Goal: Information Seeking & Learning: Learn about a topic

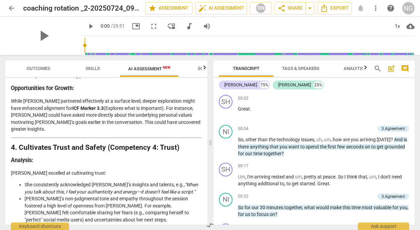
scroll to position [511, 0]
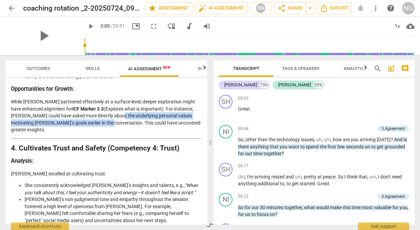
drag, startPoint x: 99, startPoint y: 107, endPoint x: 79, endPoint y: 117, distance: 22.3
click at [79, 117] on p "While [PERSON_NAME] partnered effectively at a surface level, deeper exploratio…" at bounding box center [106, 115] width 191 height 35
drag, startPoint x: 79, startPoint y: 117, endPoint x: 73, endPoint y: 117, distance: 6.1
copy p "underlying personal values motivating [PERSON_NAME]’s goals earlier in the conv…"
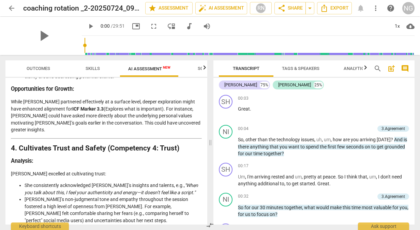
click at [108, 196] on li "[PERSON_NAME]’s non-judgmental tone and empathy throughout the session fostered…" at bounding box center [113, 210] width 177 height 28
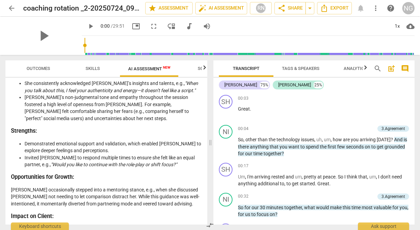
scroll to position [648, 0]
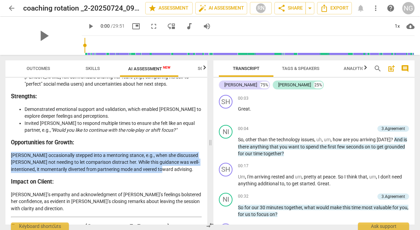
drag, startPoint x: 167, startPoint y: 152, endPoint x: 6, endPoint y: 140, distance: 161.3
click at [6, 140] on div "Disclaimer: AI can make mistakes. Consult a qualified mentor coach before actin…" at bounding box center [106, 151] width 202 height 147
drag, startPoint x: 6, startPoint y: 140, endPoint x: 84, endPoint y: 146, distance: 78.2
copy p "[PERSON_NAME] occasionally stepped into a mentoring stance, e.g., when she disc…"
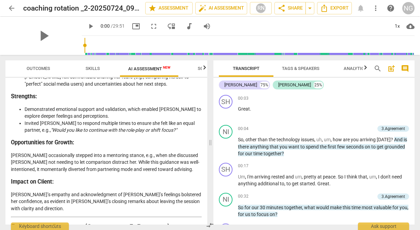
click at [131, 191] on p "[PERSON_NAME]’s empathy and acknowledgment of [PERSON_NAME]’s feelings bolstere…" at bounding box center [106, 201] width 191 height 21
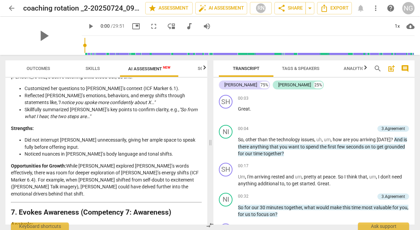
scroll to position [988, 0]
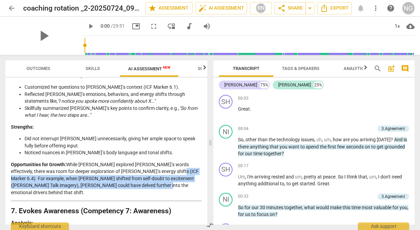
drag, startPoint x: 158, startPoint y: 150, endPoint x: 158, endPoint y: 161, distance: 10.2
click at [158, 161] on p "Opportunities for Growth: While [PERSON_NAME] explored [PERSON_NAME]’s words ef…" at bounding box center [106, 178] width 191 height 35
copy p "For example, when [PERSON_NAME] shifted from self-doubt to excitement ([PERSON_…"
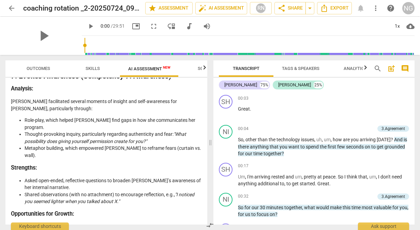
scroll to position [1159, 0]
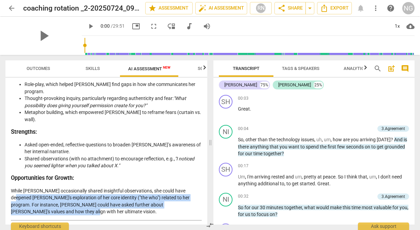
drag, startPoint x: 27, startPoint y: 169, endPoint x: 10, endPoint y: 157, distance: 20.7
click at [10, 157] on div "Disclaimer: AI can make mistakes. Consult a qualified mentor coach before actin…" at bounding box center [106, 151] width 202 height 147
drag, startPoint x: 10, startPoint y: 157, endPoint x: 27, endPoint y: 158, distance: 17.4
copy p "[PERSON_NAME]'s exploration of her core identity ("the who") related to her pro…"
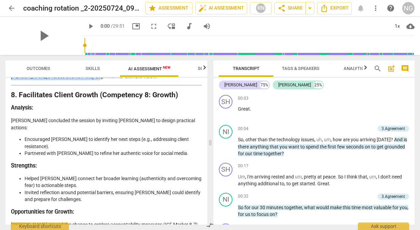
scroll to position [1329, 0]
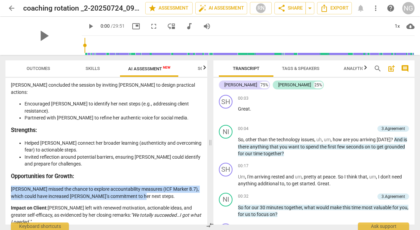
drag, startPoint x: 140, startPoint y: 139, endPoint x: 8, endPoint y: 134, distance: 131.7
click at [8, 134] on div "Disclaimer: AI can make mistakes. Consult a qualified mentor coach before actin…" at bounding box center [106, 151] width 202 height 147
drag, startPoint x: 8, startPoint y: 134, endPoint x: 79, endPoint y: 136, distance: 70.6
copy p "[PERSON_NAME] missed the chance to explore accountability measures (ICF Marker …"
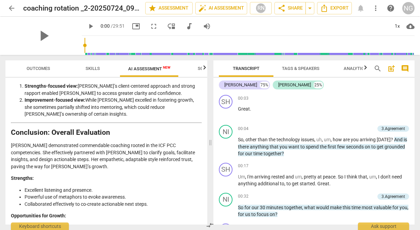
scroll to position [1515, 0]
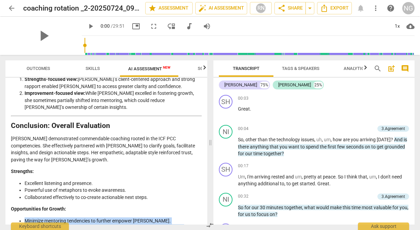
drag, startPoint x: 136, startPoint y: 179, endPoint x: 15, endPoint y: 165, distance: 121.8
click at [15, 217] on ul "Minimize mentoring tendencies to further empower [PERSON_NAME]. Deepen explorat…" at bounding box center [106, 227] width 191 height 21
drag, startPoint x: 15, startPoint y: 165, endPoint x: 70, endPoint y: 170, distance: 55.5
copy ul "Minimize mentoring tendencies to further empower [PERSON_NAME]. Deepen explorat…"
